Goal: Task Accomplishment & Management: Use online tool/utility

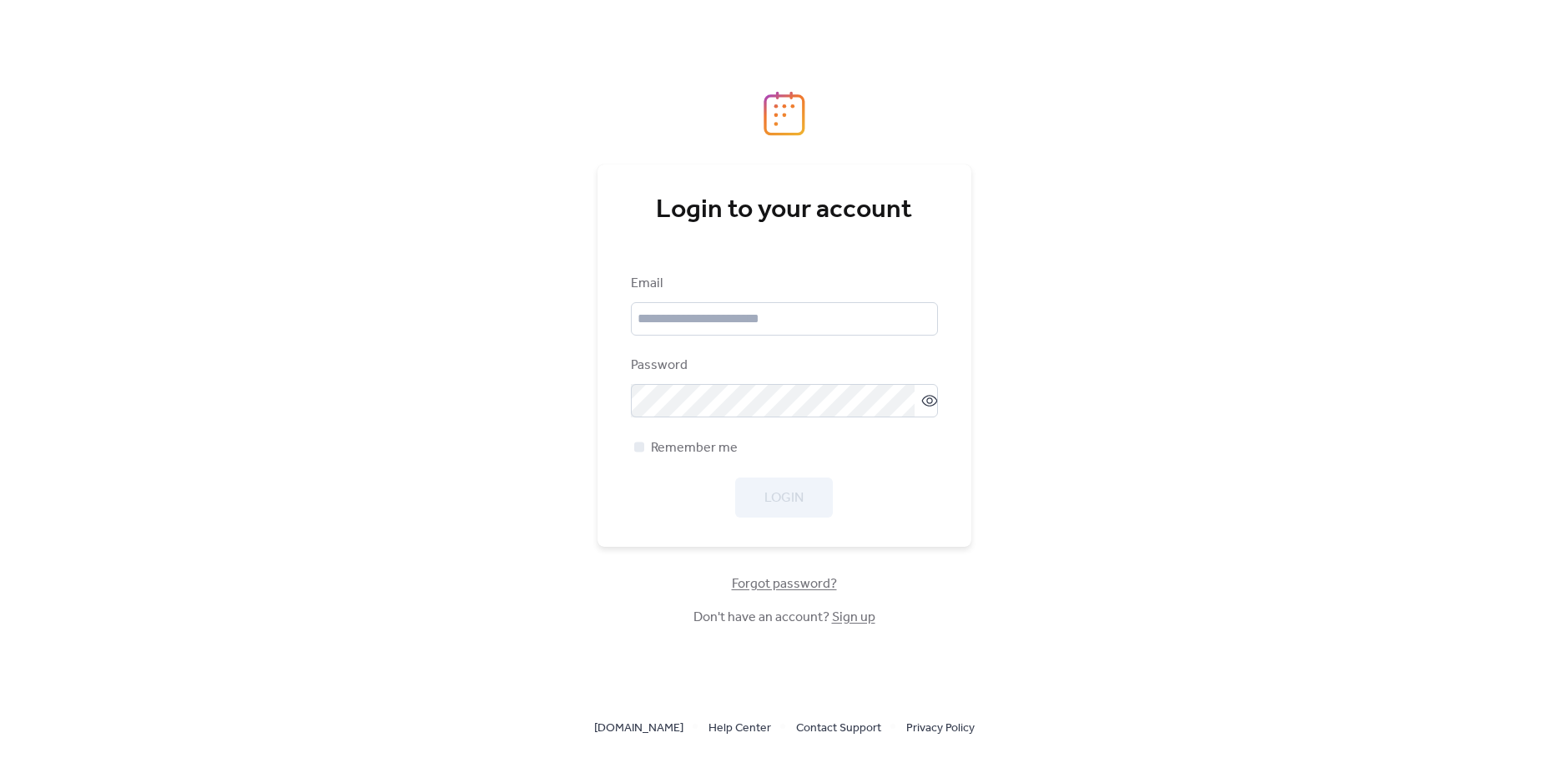
click at [766, 336] on div "Email Password Remember me Login" at bounding box center [784, 395] width 307 height 243
click at [776, 317] on input "email" at bounding box center [784, 319] width 307 height 33
type input "**********"
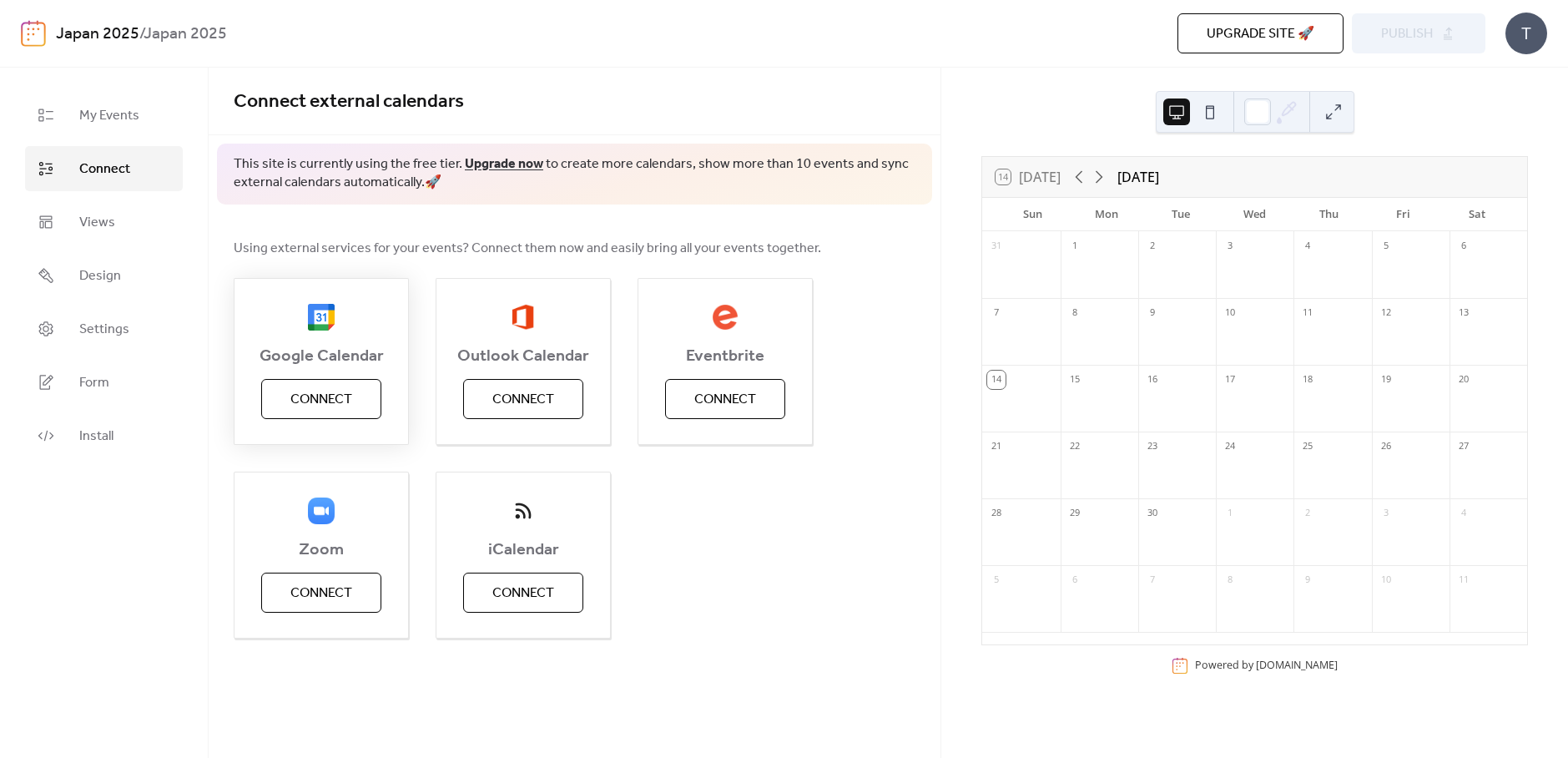
click at [299, 403] on span "Connect" at bounding box center [321, 400] width 62 height 20
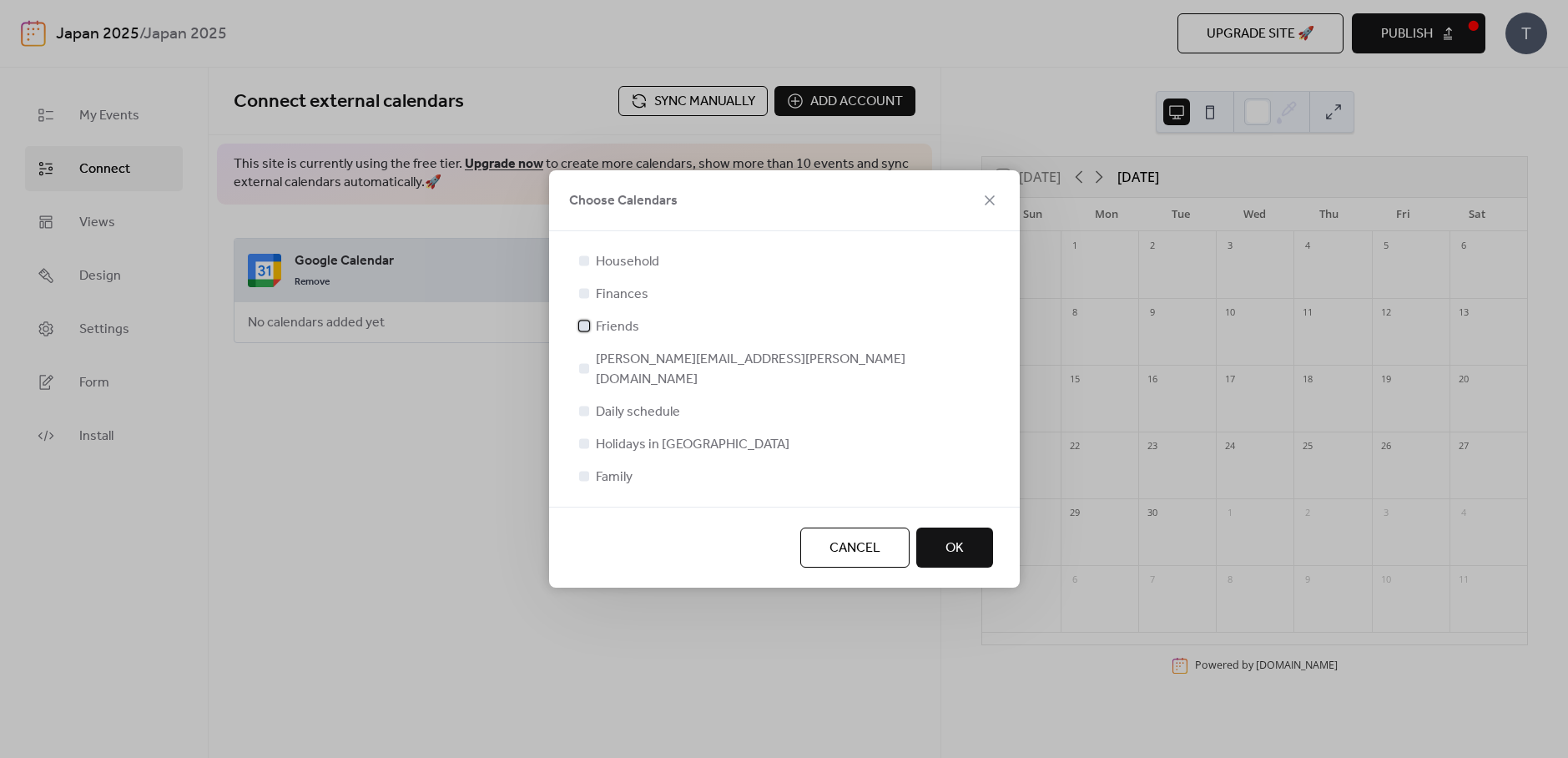
click at [602, 337] on span "Friends" at bounding box center [617, 327] width 44 height 20
click at [970, 540] on button "OK" at bounding box center [955, 547] width 77 height 40
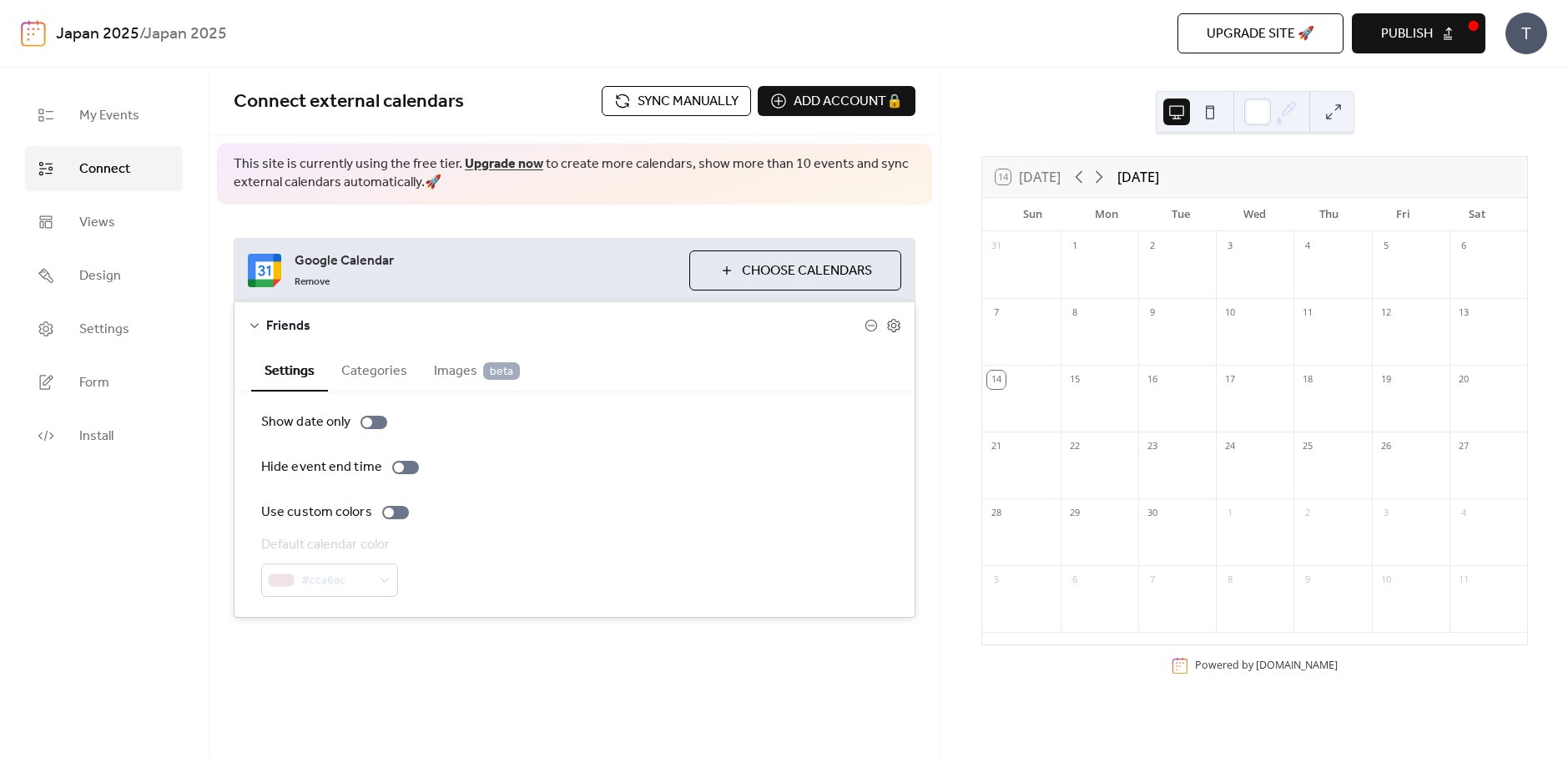
click at [709, 279] on button "Choose Calendars" at bounding box center [795, 270] width 212 height 40
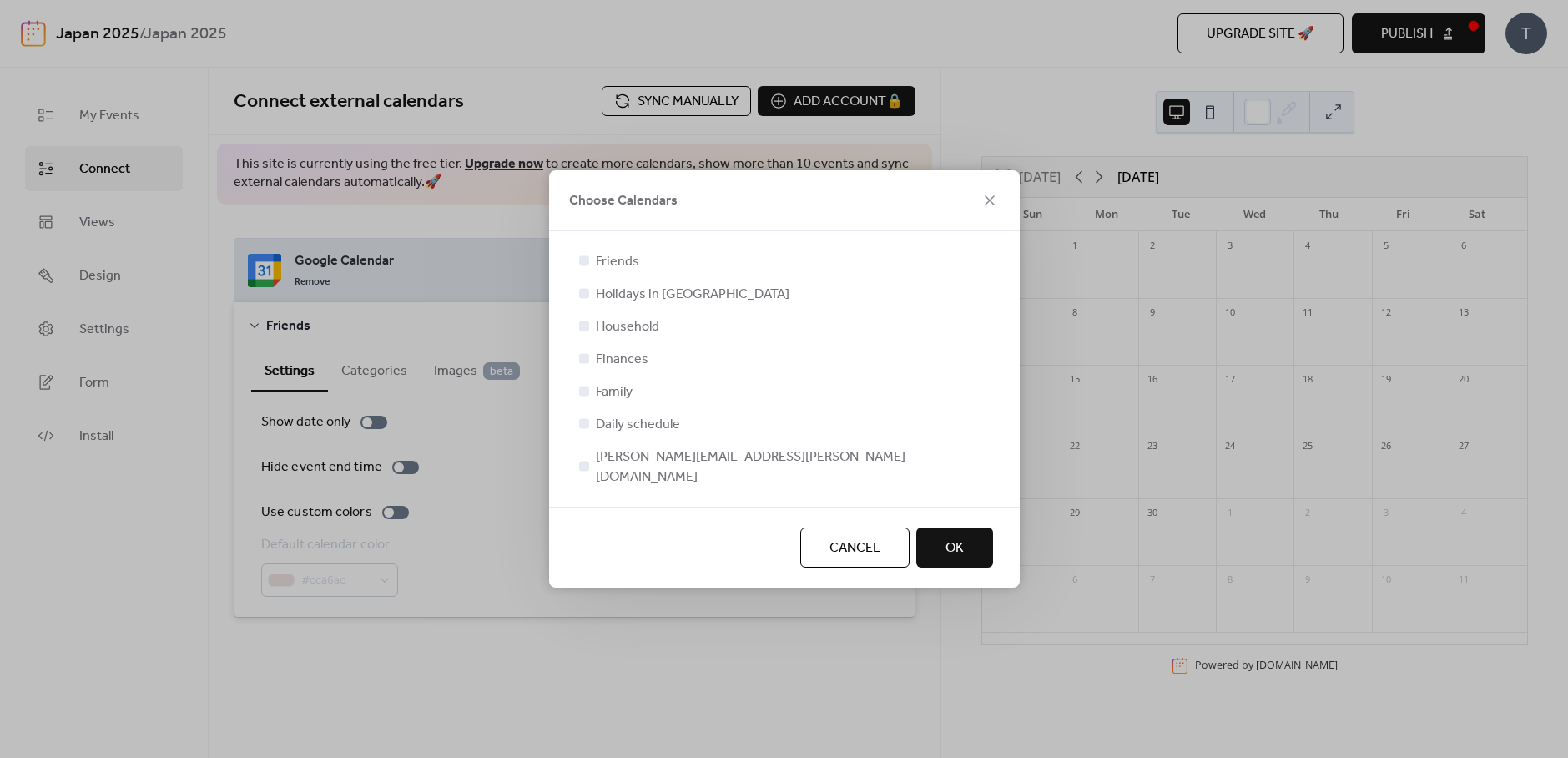
click at [986, 546] on button "OK" at bounding box center [955, 547] width 77 height 40
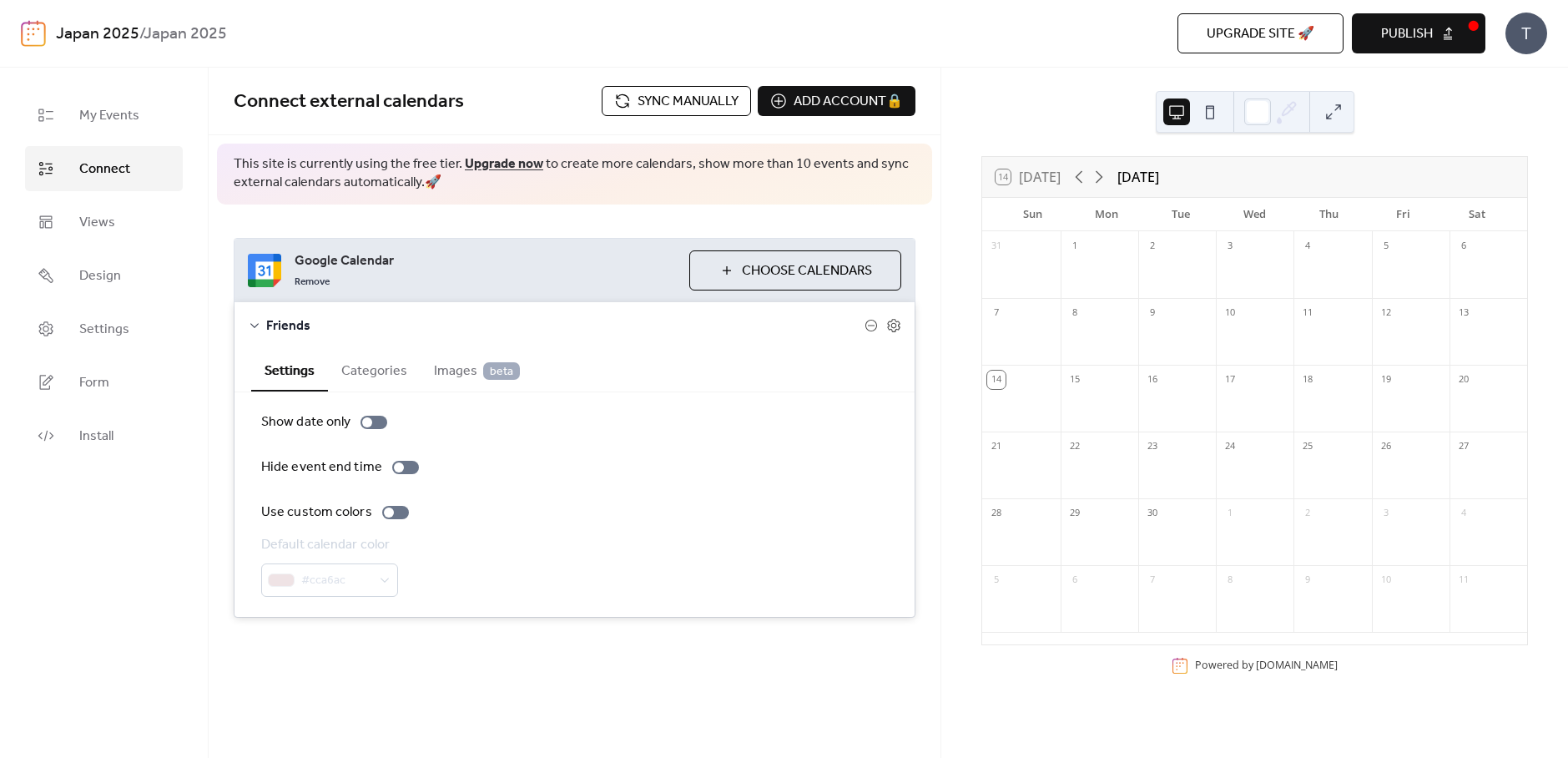
click at [397, 370] on button "Categories" at bounding box center [374, 369] width 93 height 41
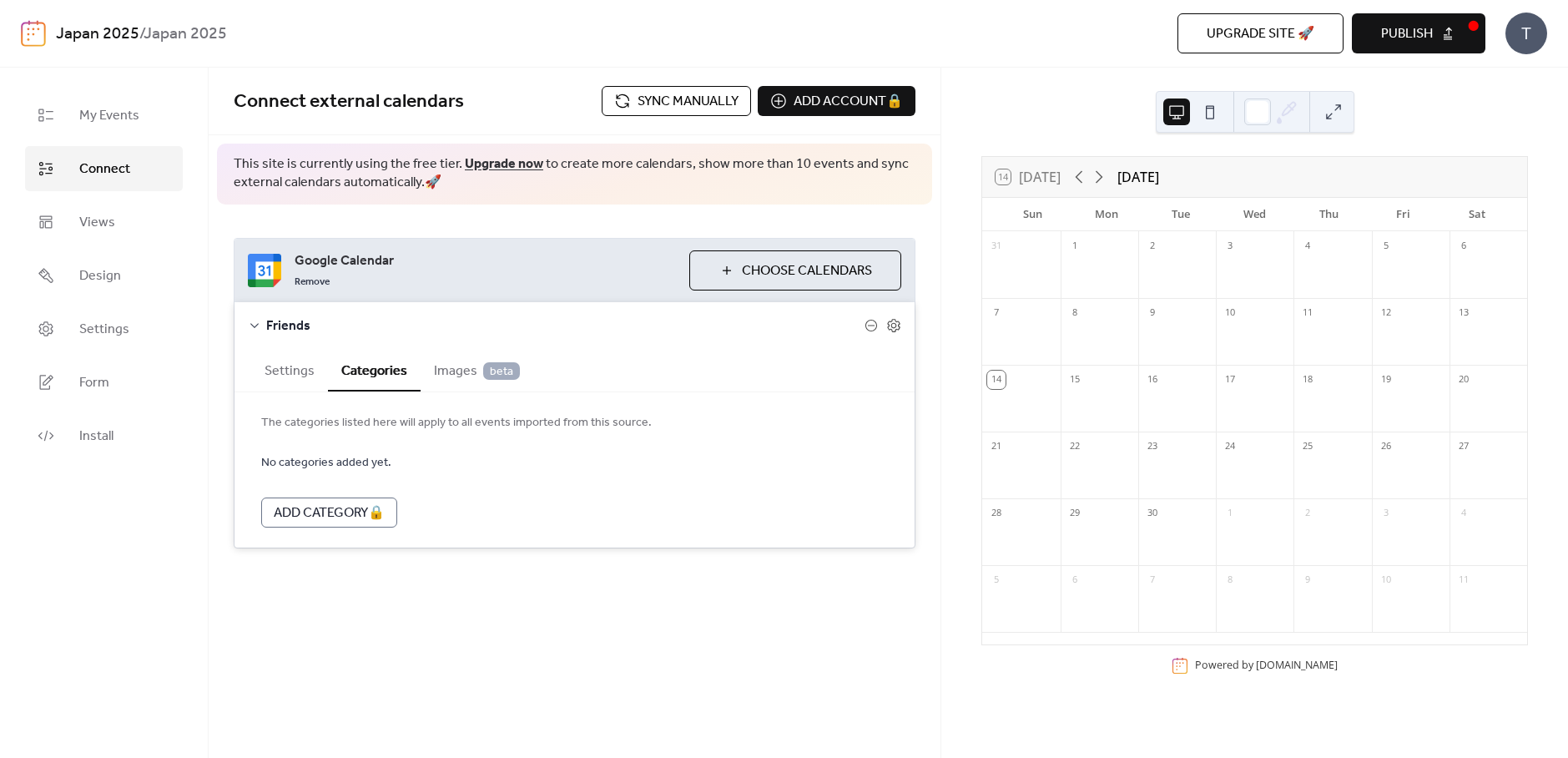
click at [458, 366] on span "Images beta" at bounding box center [477, 371] width 86 height 20
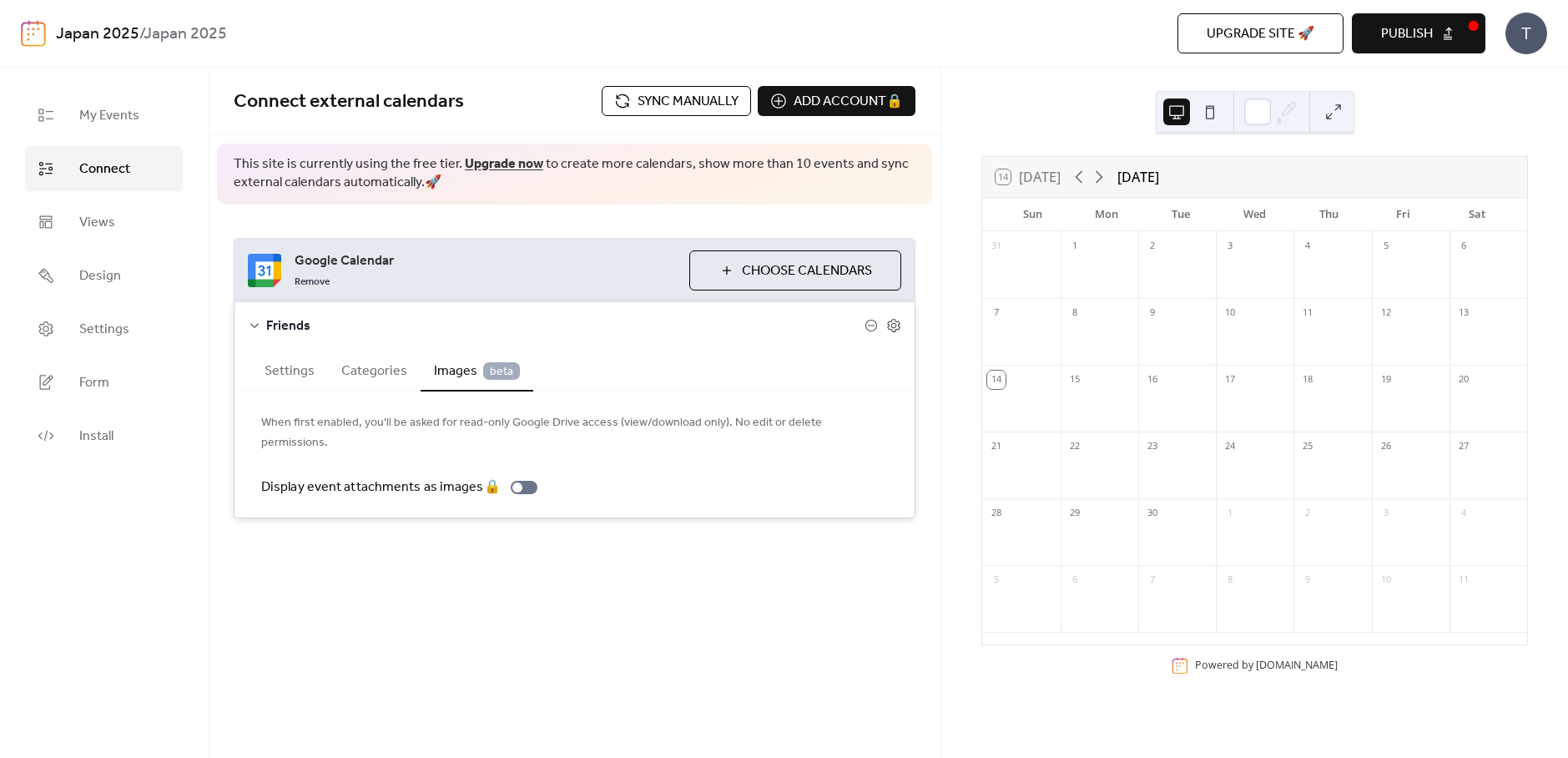
click at [304, 372] on button "Settings" at bounding box center [290, 369] width 77 height 41
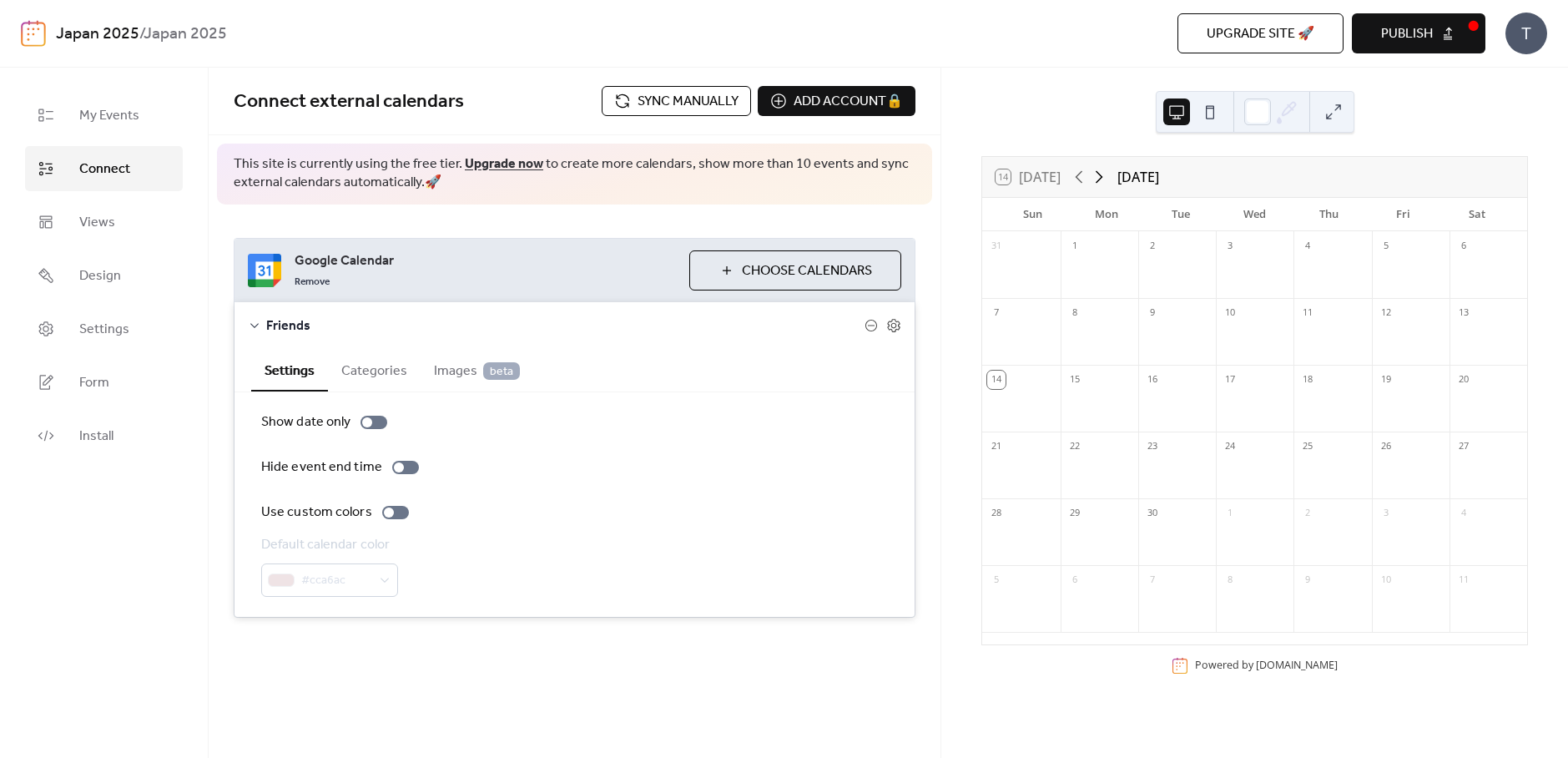
click at [1104, 174] on icon at bounding box center [1099, 177] width 20 height 20
click at [1104, 180] on icon at bounding box center [1099, 177] width 20 height 20
click at [1072, 176] on icon at bounding box center [1079, 177] width 20 height 20
click at [1080, 176] on icon at bounding box center [1079, 177] width 8 height 13
click at [1100, 174] on icon at bounding box center [1099, 177] width 20 height 20
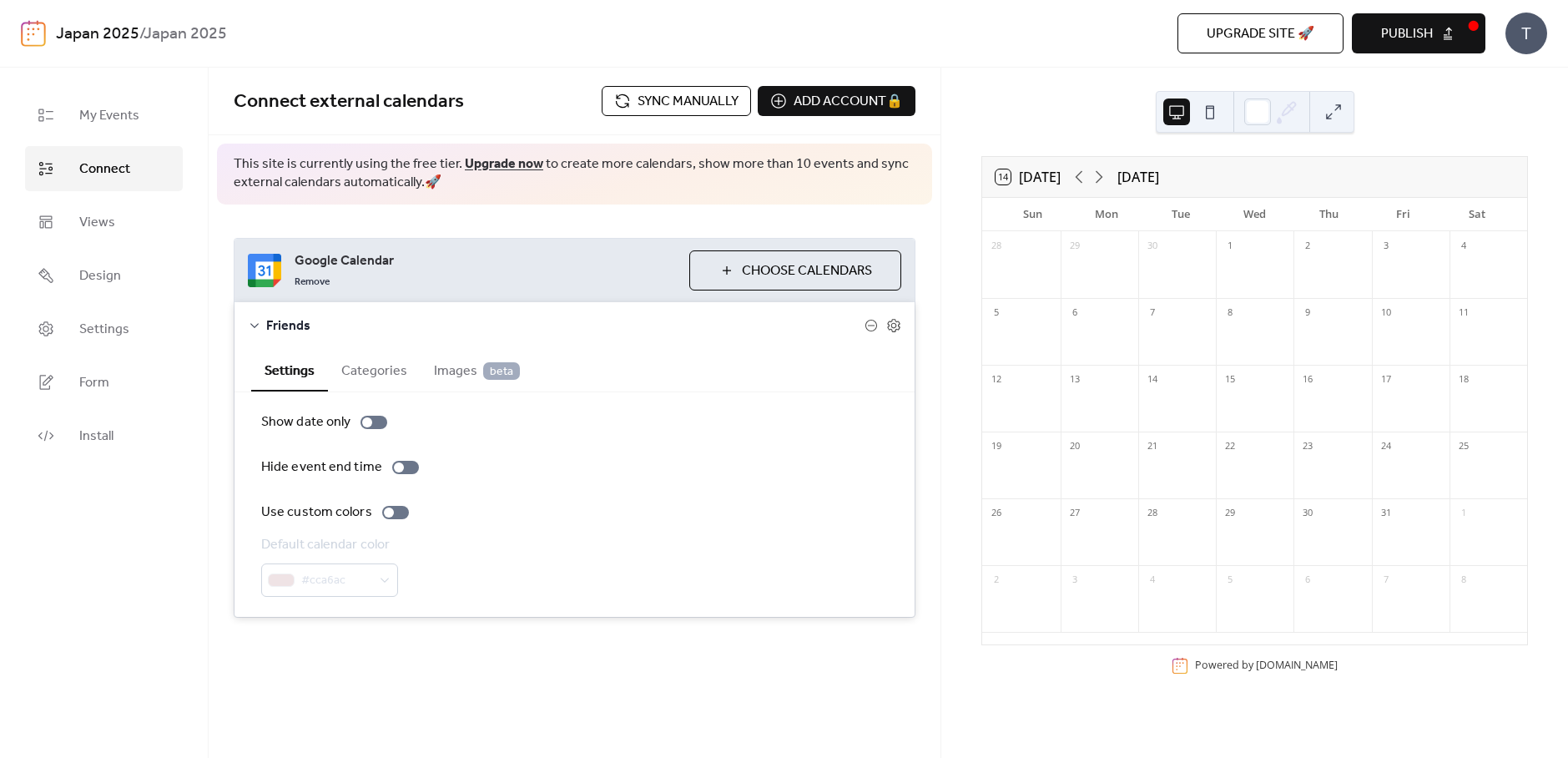
click at [693, 116] on div "Connect external calendars Sync manually Add account 🔒 🔒" at bounding box center [574, 101] width 732 height 68
click at [694, 105] on span "Sync manually" at bounding box center [688, 102] width 101 height 20
click at [1097, 177] on icon at bounding box center [1099, 177] width 20 height 20
click at [687, 106] on span "Sync manually" at bounding box center [688, 102] width 101 height 20
click at [1084, 173] on icon at bounding box center [1079, 177] width 20 height 20
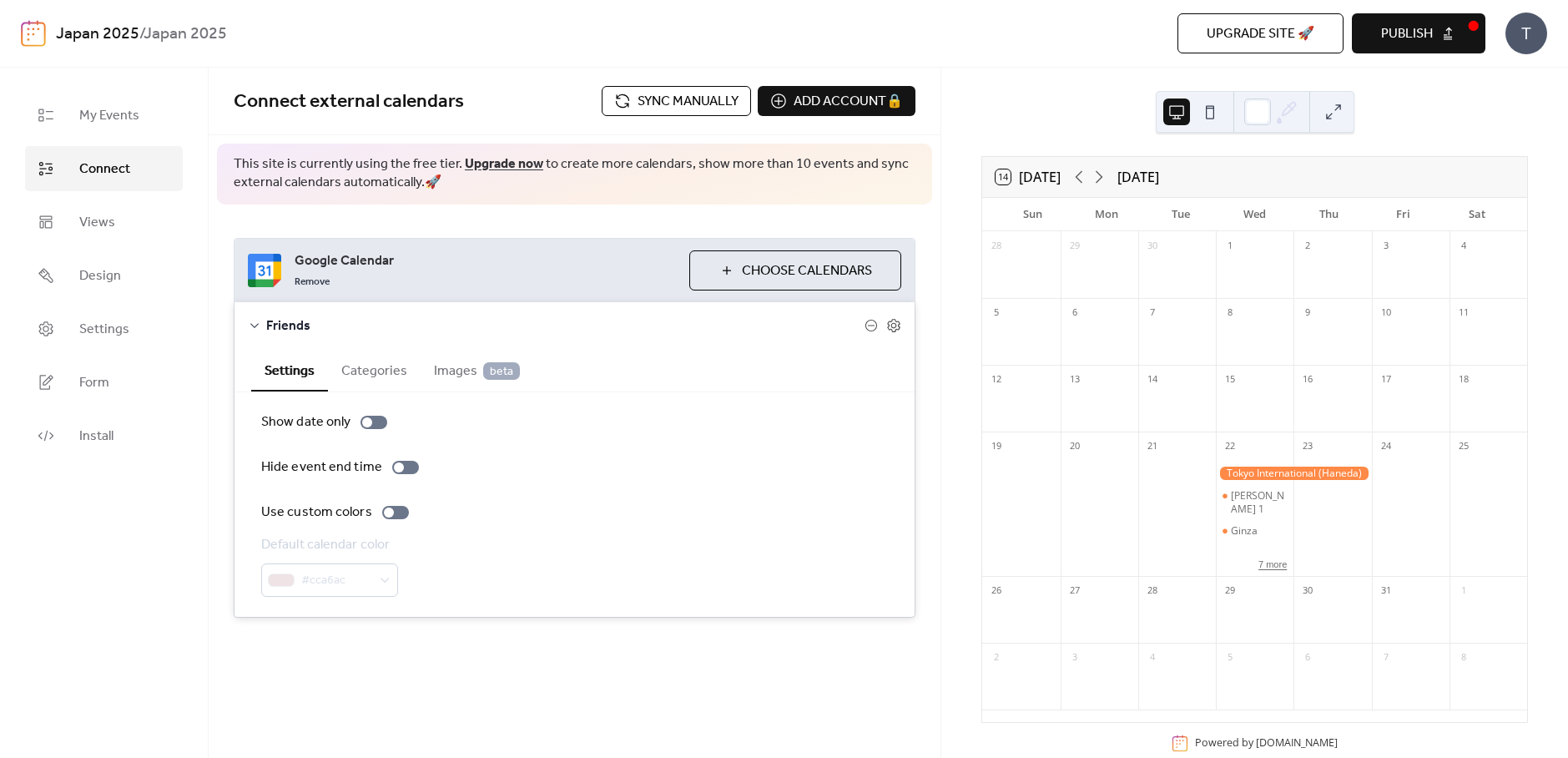
click at [1264, 570] on button "7 more" at bounding box center [1273, 562] width 42 height 14
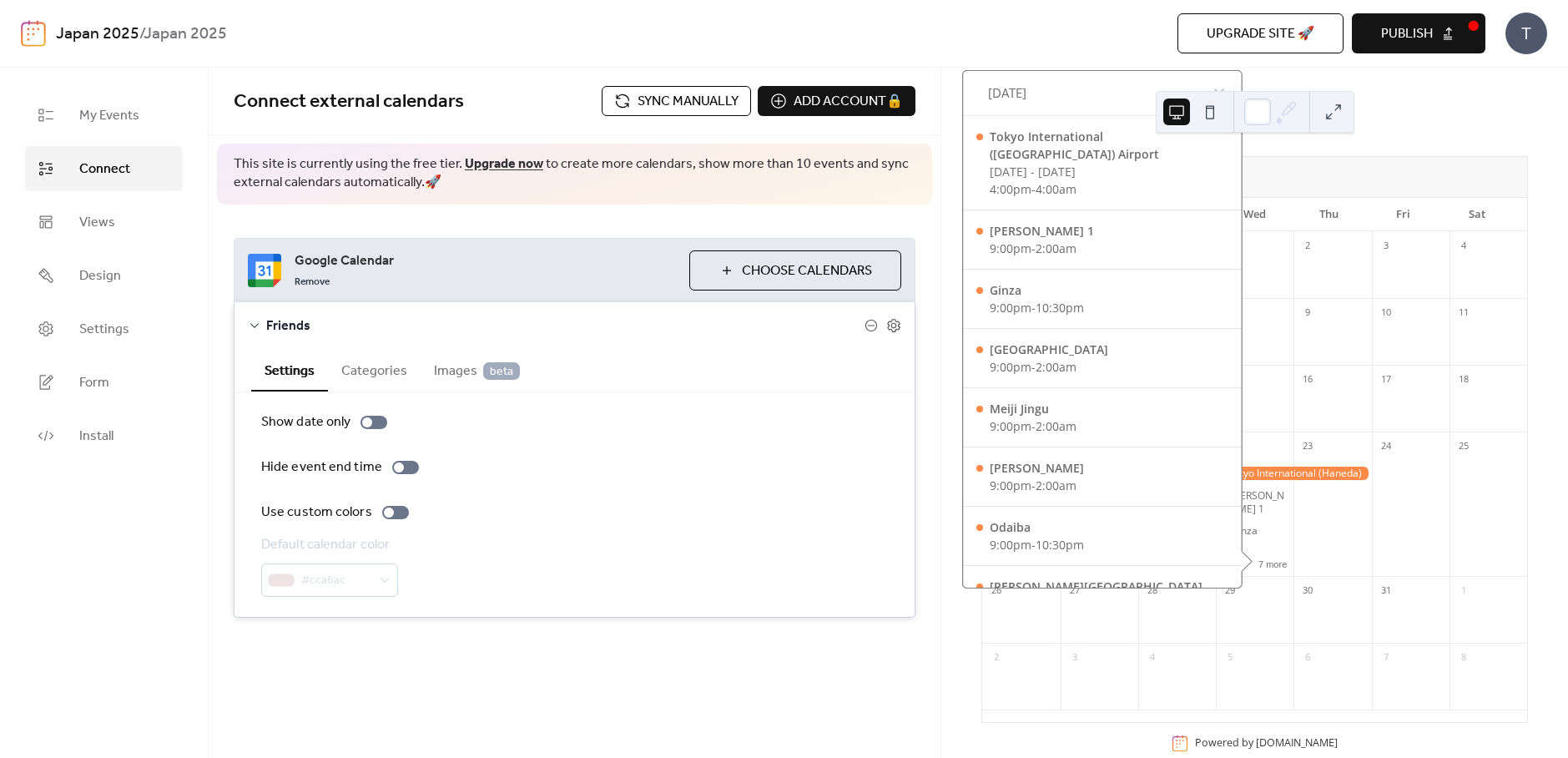
click at [804, 192] on span "This site is currently using the free tier. Upgrade now to create more calendar…" at bounding box center [574, 174] width 682 height 38
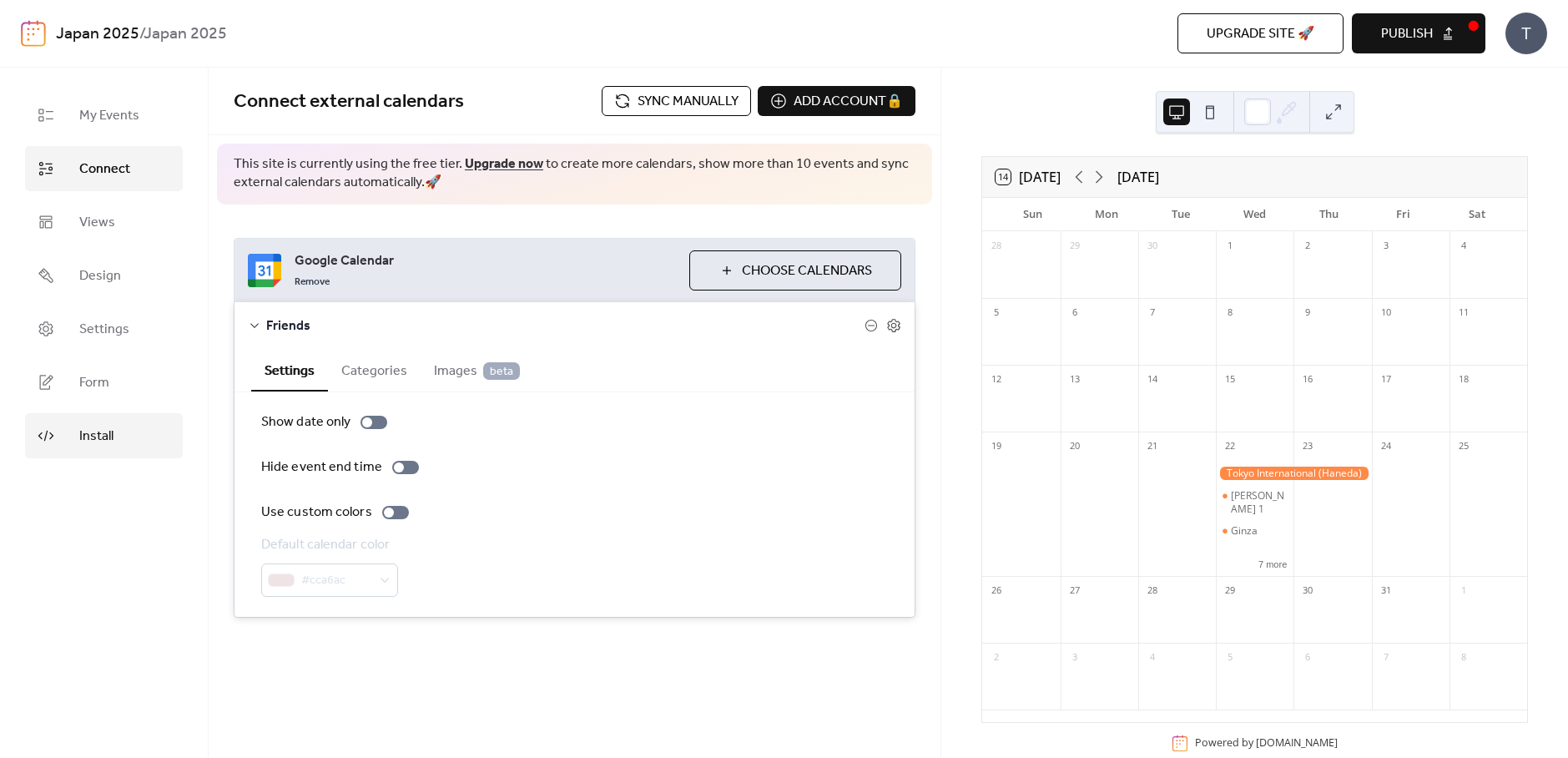
click at [91, 436] on span "Install" at bounding box center [96, 437] width 34 height 20
